Goal: Task Accomplishment & Management: Manage account settings

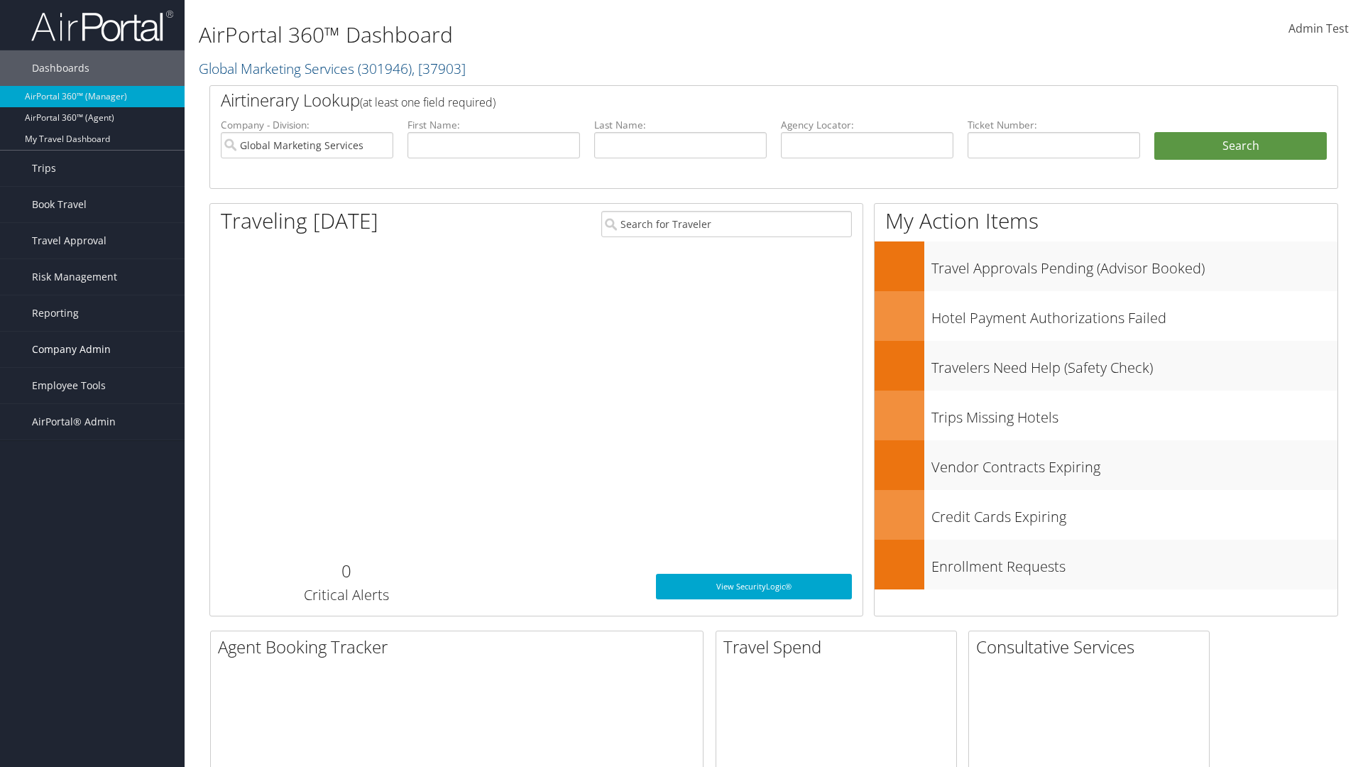
click at [92, 349] on span "Company Admin" at bounding box center [71, 350] width 79 height 36
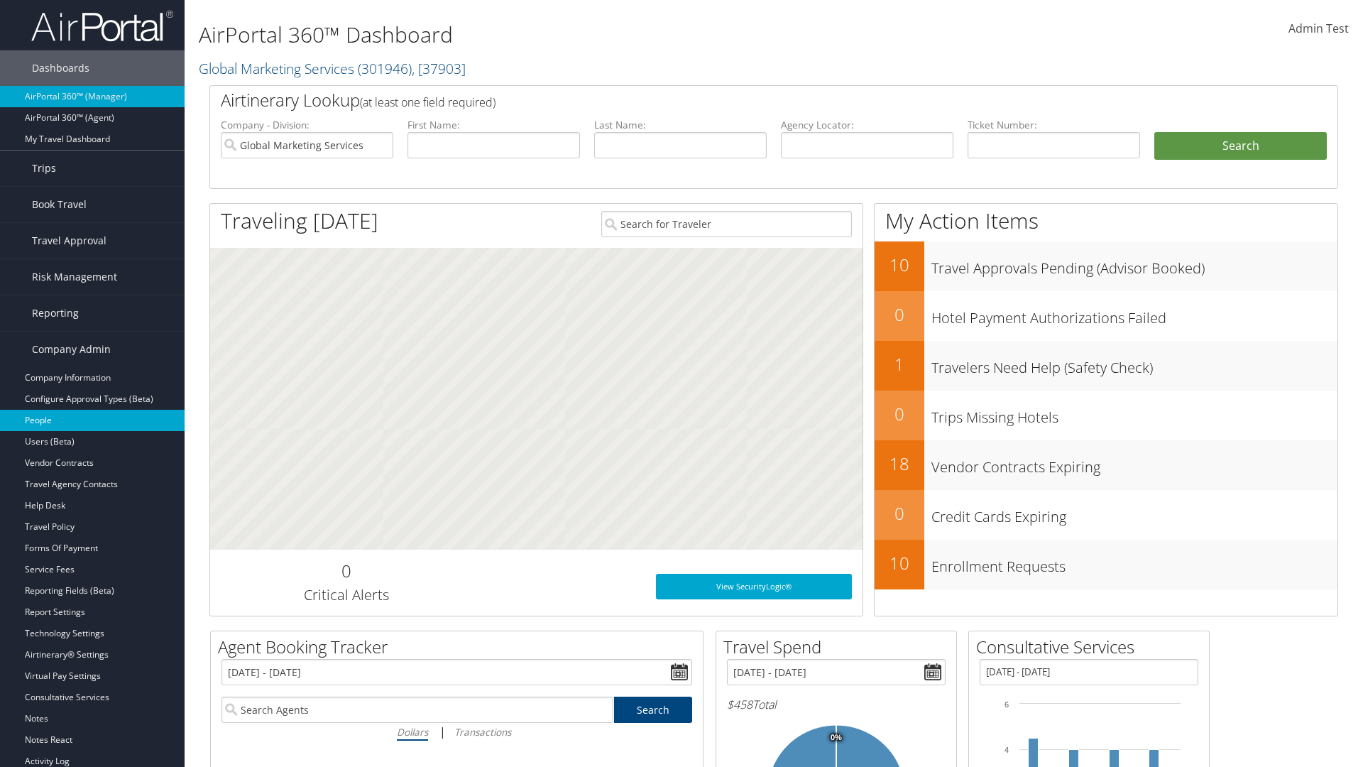
click at [92, 420] on link "People" at bounding box center [92, 420] width 185 height 21
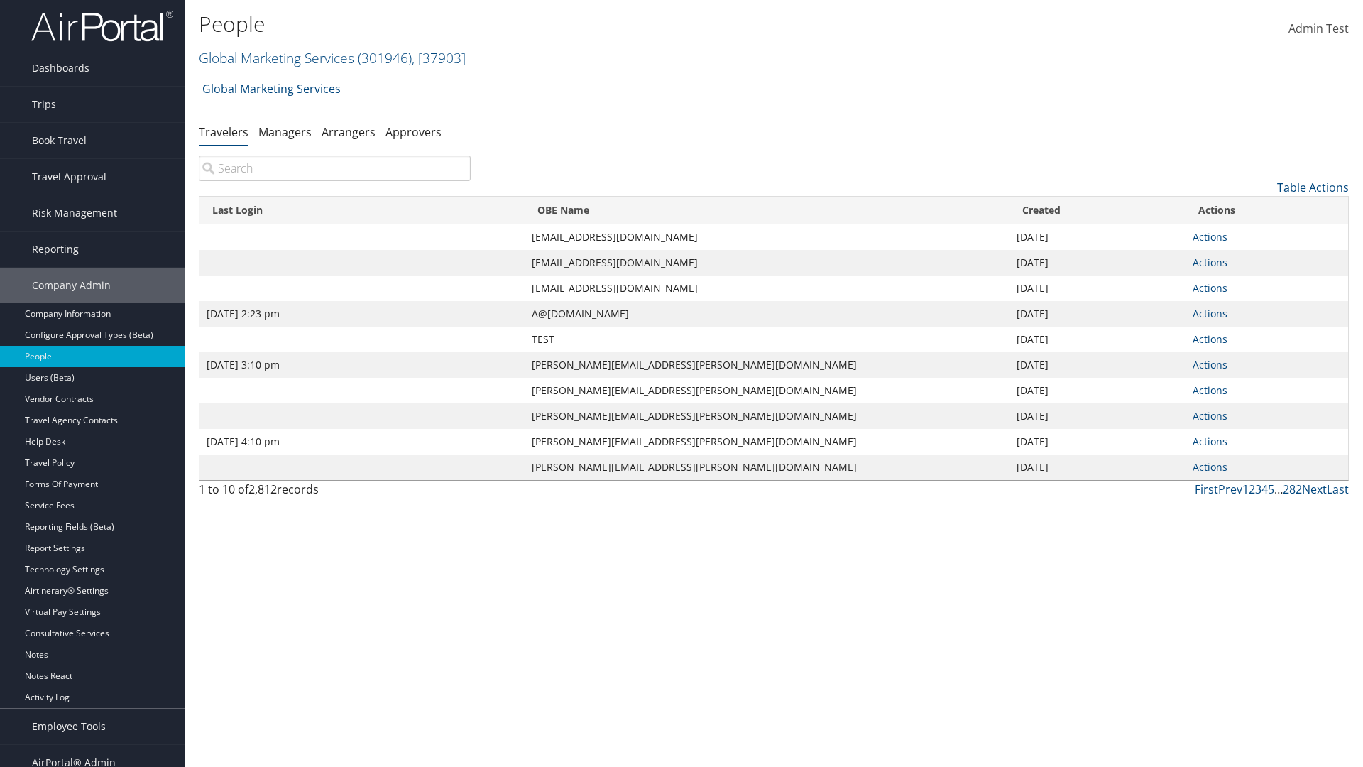
click at [334, 168] on input "search" at bounding box center [335, 169] width 272 height 26
type input "[DATE] 2:23 pm"
